Goal: Find specific page/section: Find specific page/section

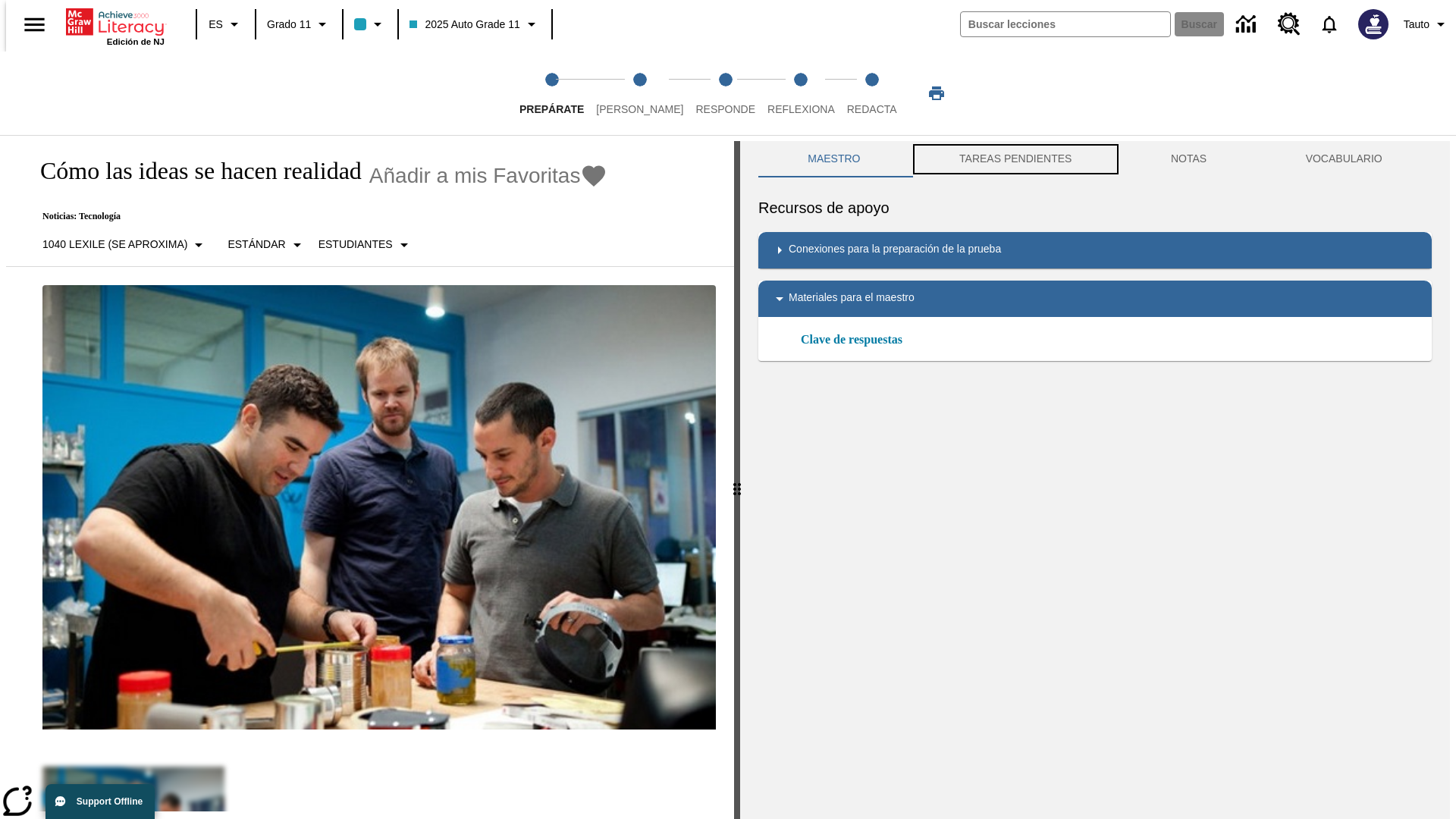
click at [1014, 159] on button "TAREAS PENDIENTES" at bounding box center [1016, 159] width 212 height 37
